Goal: Task Accomplishment & Management: Use online tool/utility

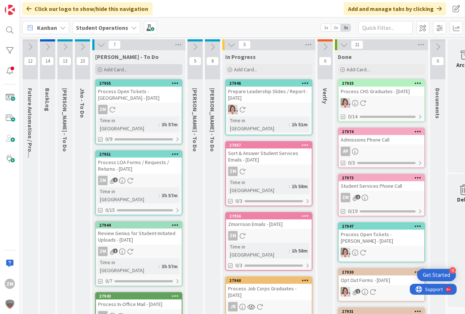
scroll to position [0, 27]
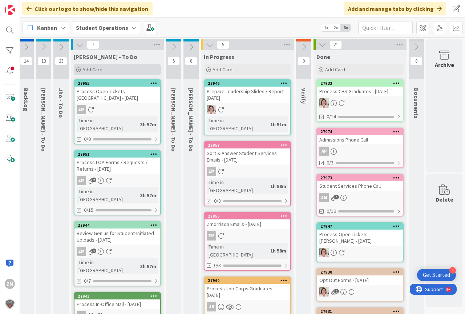
click at [82, 68] on span "Add Card..." at bounding box center [93, 69] width 23 height 7
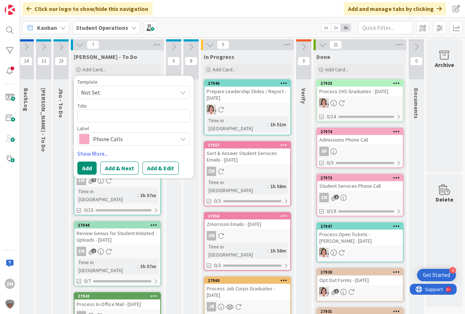
click at [180, 92] on icon at bounding box center [183, 92] width 6 height 6
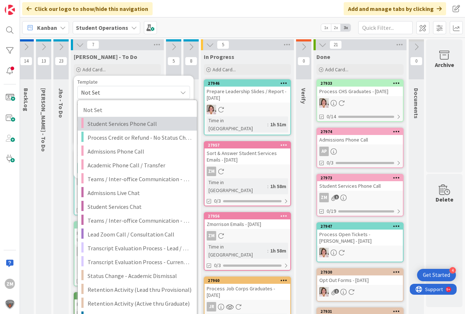
click at [102, 126] on span "Student Services Phone Call" at bounding box center [140, 123] width 104 height 9
type textarea "x"
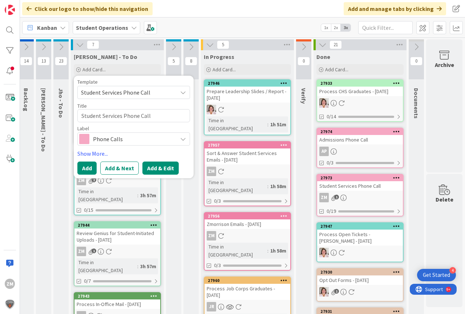
click at [160, 168] on button "Add & Edit" at bounding box center [160, 167] width 36 height 13
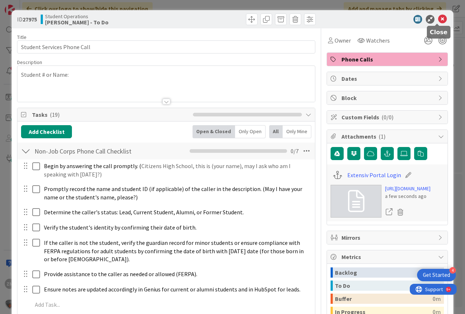
click at [438, 21] on icon at bounding box center [442, 19] width 9 height 9
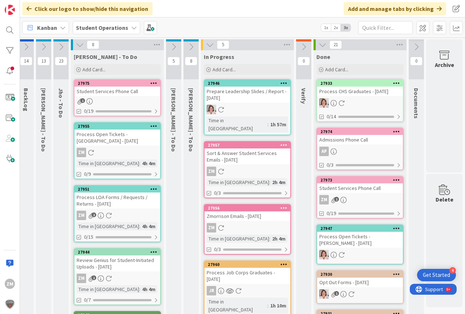
click at [150, 82] on icon at bounding box center [153, 82] width 7 height 5
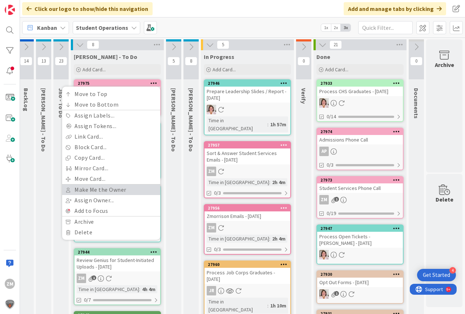
click at [92, 190] on link "Make Me the Owner" at bounding box center [111, 189] width 98 height 11
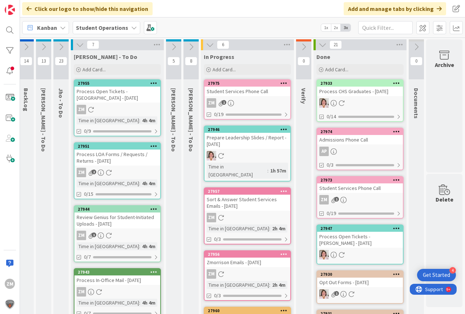
click at [247, 96] on div "Student Services Phone Call" at bounding box center [248, 90] width 86 height 9
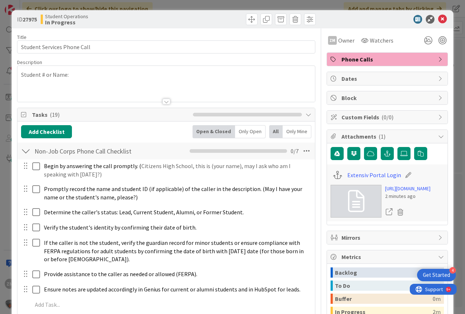
click at [82, 78] on div "Student # or Name:" at bounding box center [166, 84] width 298 height 36
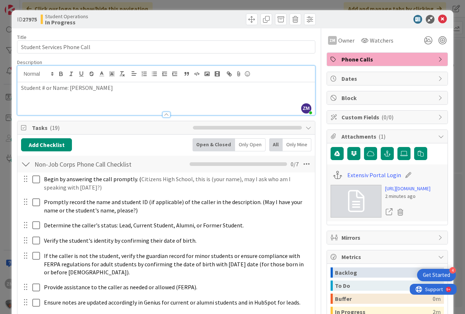
click at [438, 16] on icon at bounding box center [442, 19] width 9 height 9
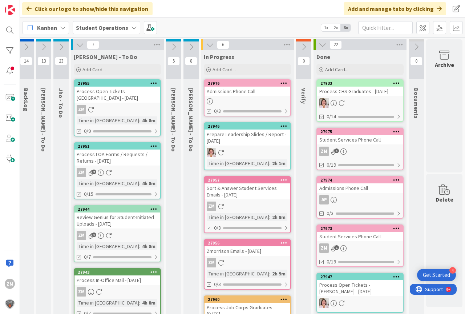
click at [355, 150] on div "ZM 1" at bounding box center [360, 150] width 86 height 9
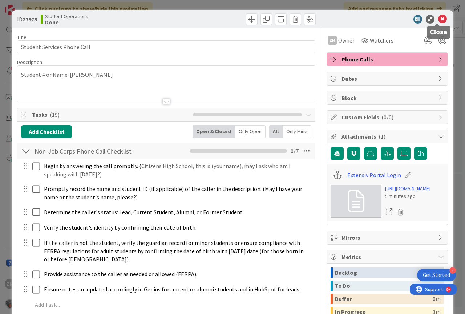
drag, startPoint x: 437, startPoint y: 15, endPoint x: 436, endPoint y: 19, distance: 3.7
click at [438, 16] on icon at bounding box center [442, 19] width 9 height 9
